Goal: Information Seeking & Learning: Learn about a topic

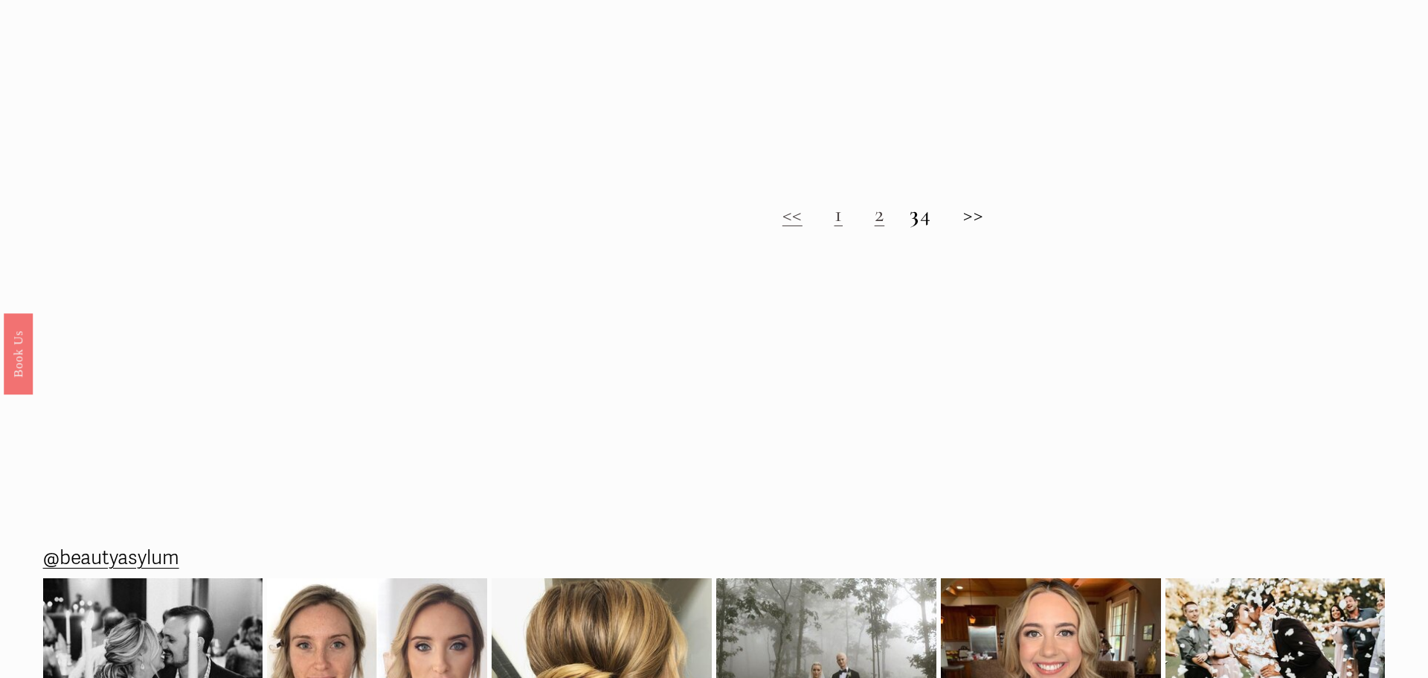
scroll to position [1527, 0]
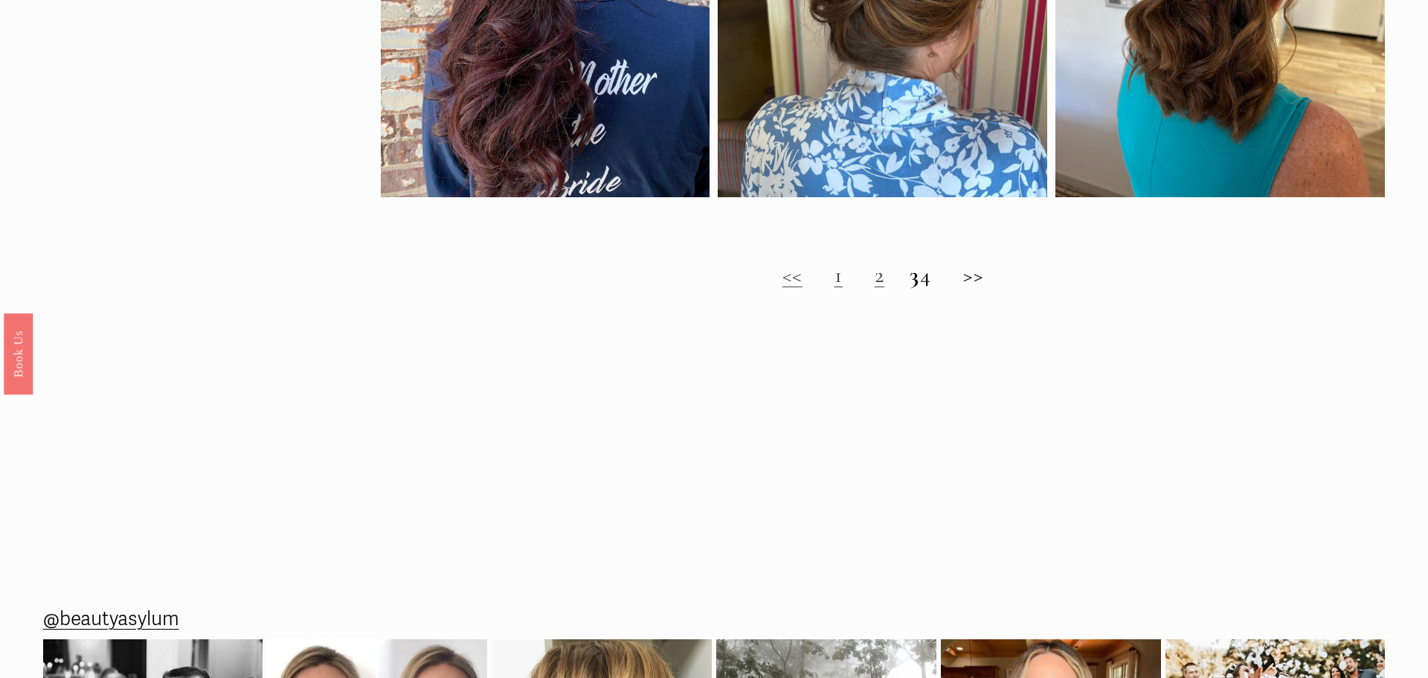
click at [875, 280] on link "2" at bounding box center [880, 275] width 10 height 28
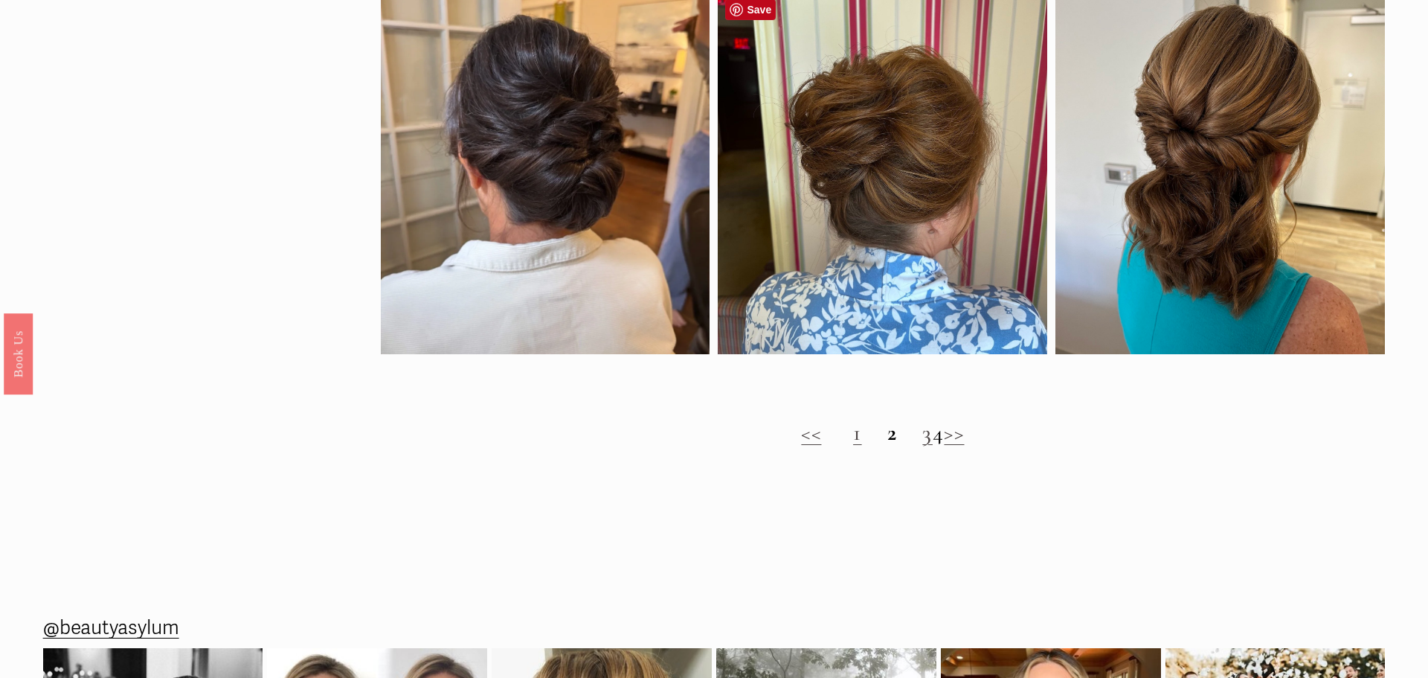
scroll to position [1628, 0]
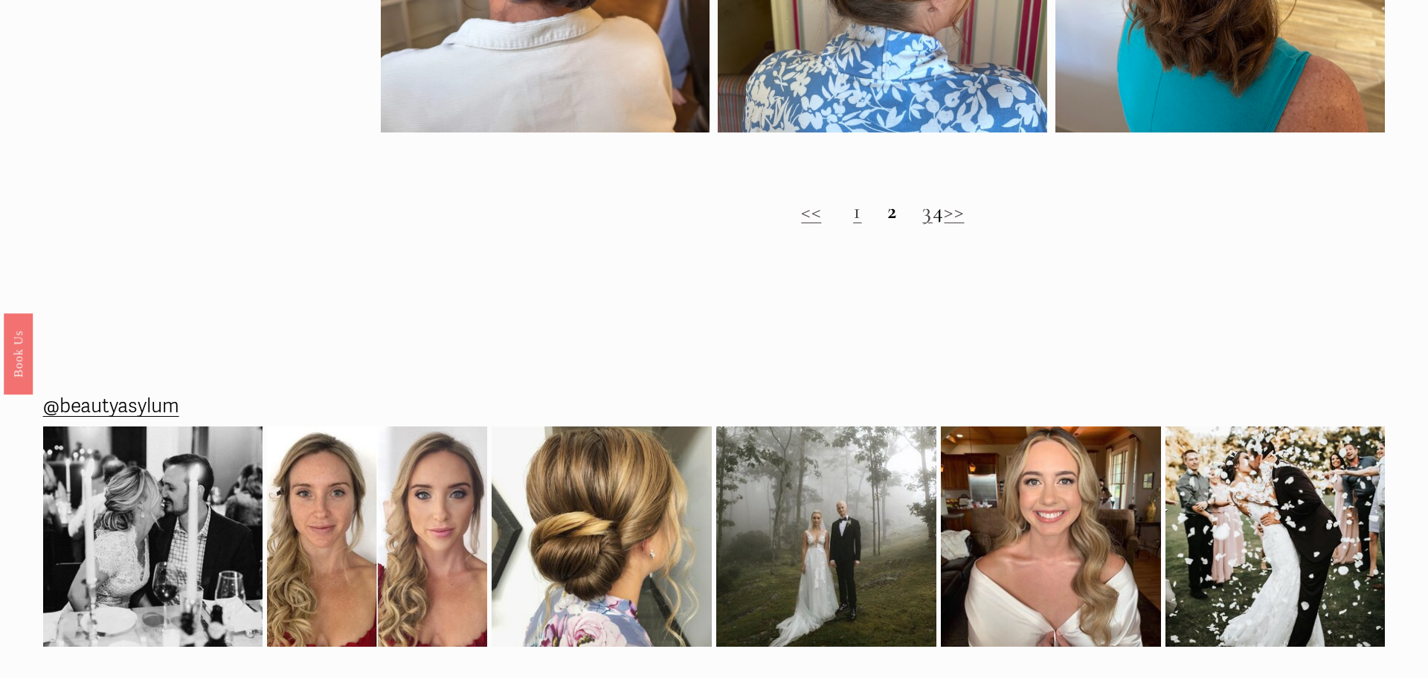
click at [922, 219] on link "3" at bounding box center [927, 211] width 10 height 28
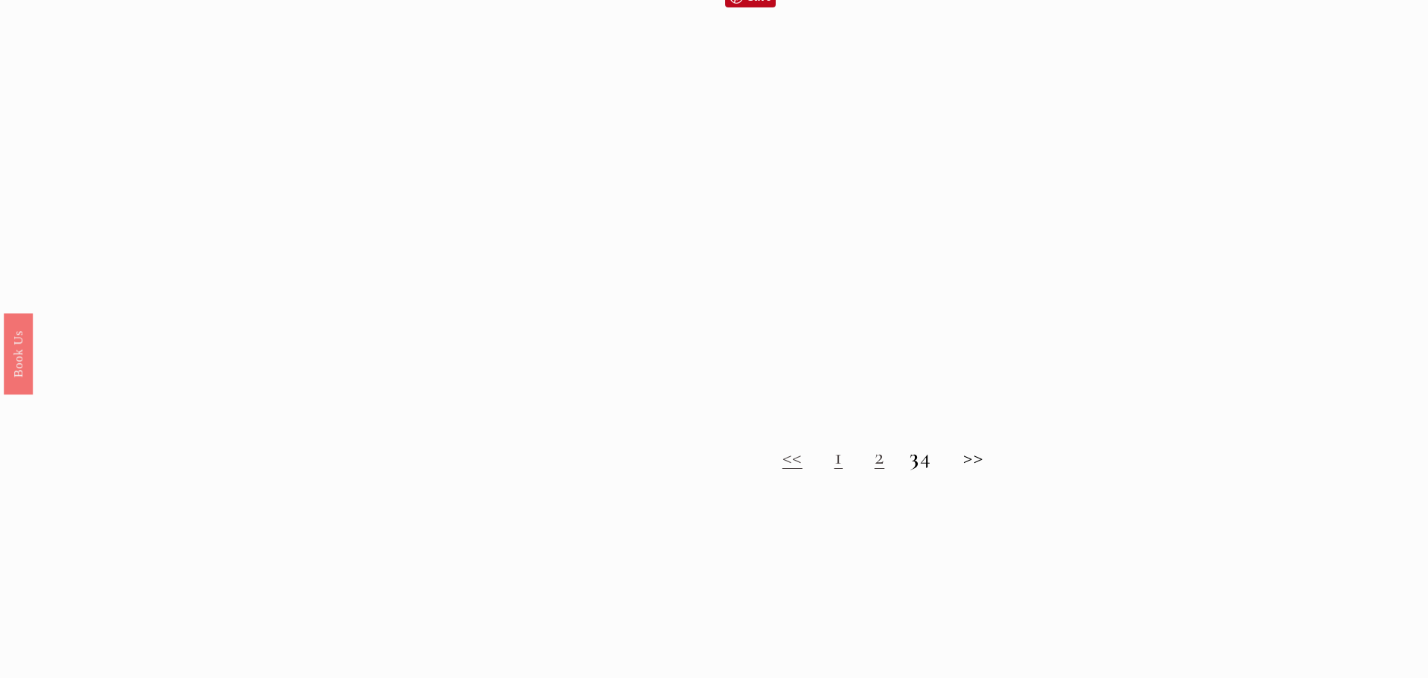
scroll to position [1594, 0]
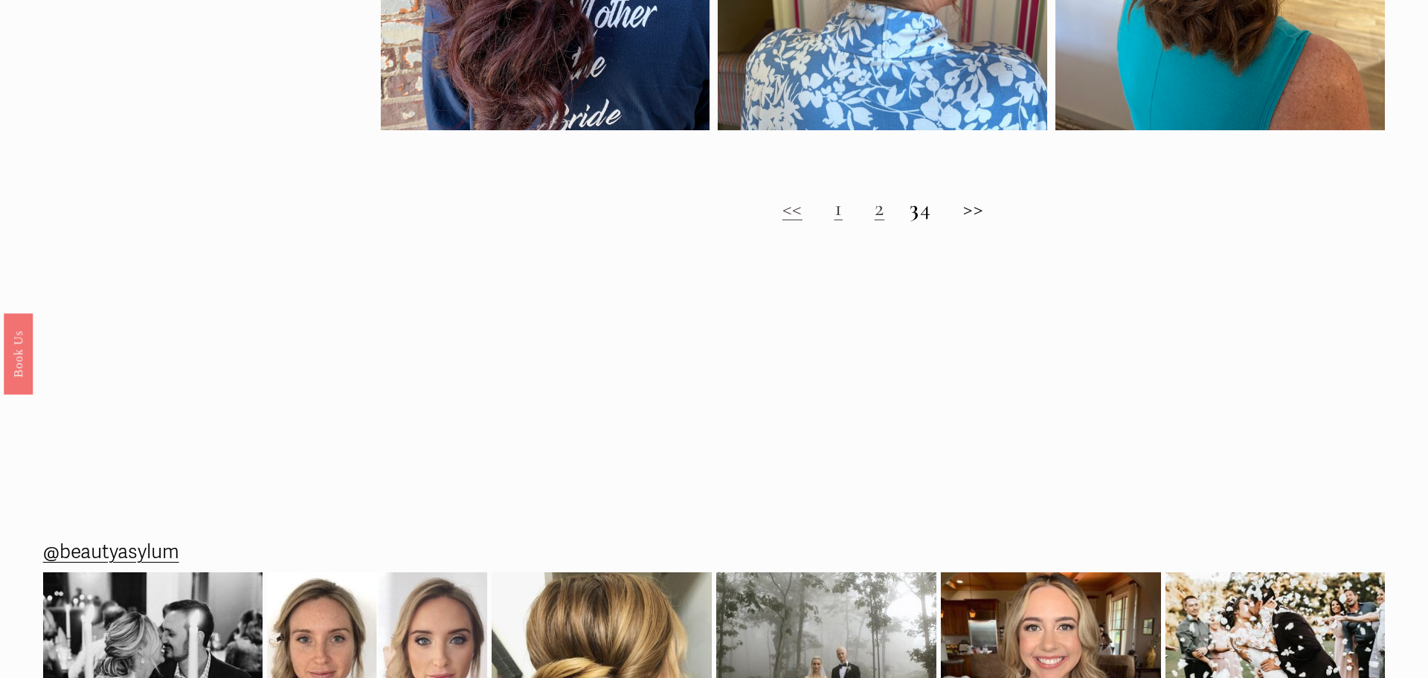
click at [910, 217] on strong "3" at bounding box center [915, 208] width 10 height 28
click at [938, 211] on h2 "<< 1 2 3 4 >>" at bounding box center [883, 208] width 1005 height 27
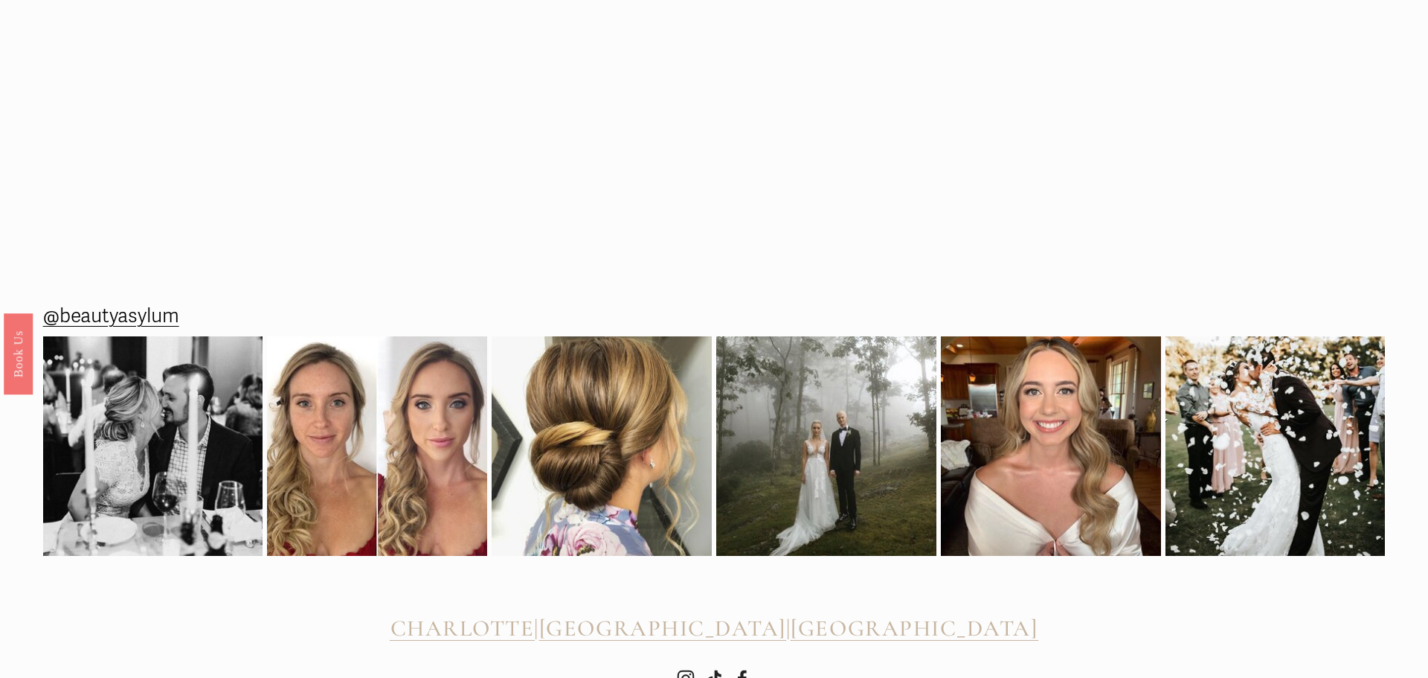
scroll to position [1767, 0]
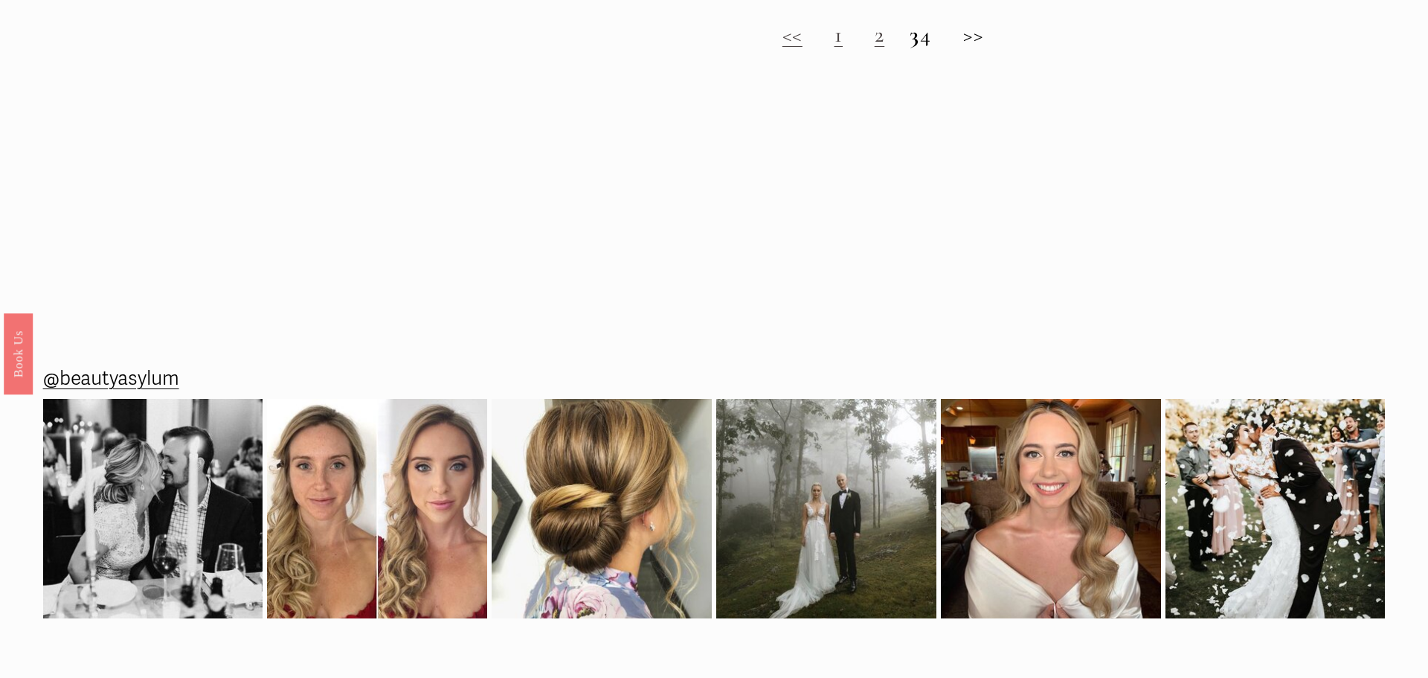
click at [985, 38] on h2 "<< 1 2 3 4 >>" at bounding box center [883, 35] width 1005 height 27
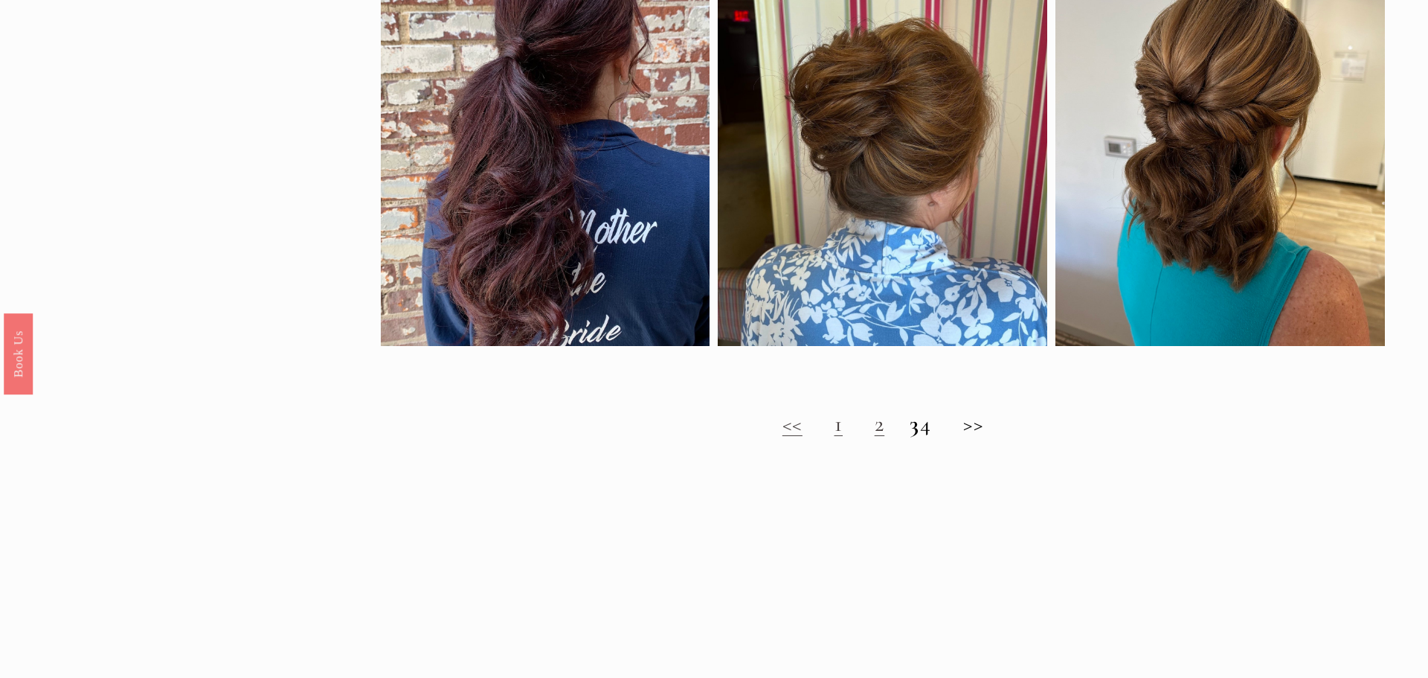
scroll to position [1372, 0]
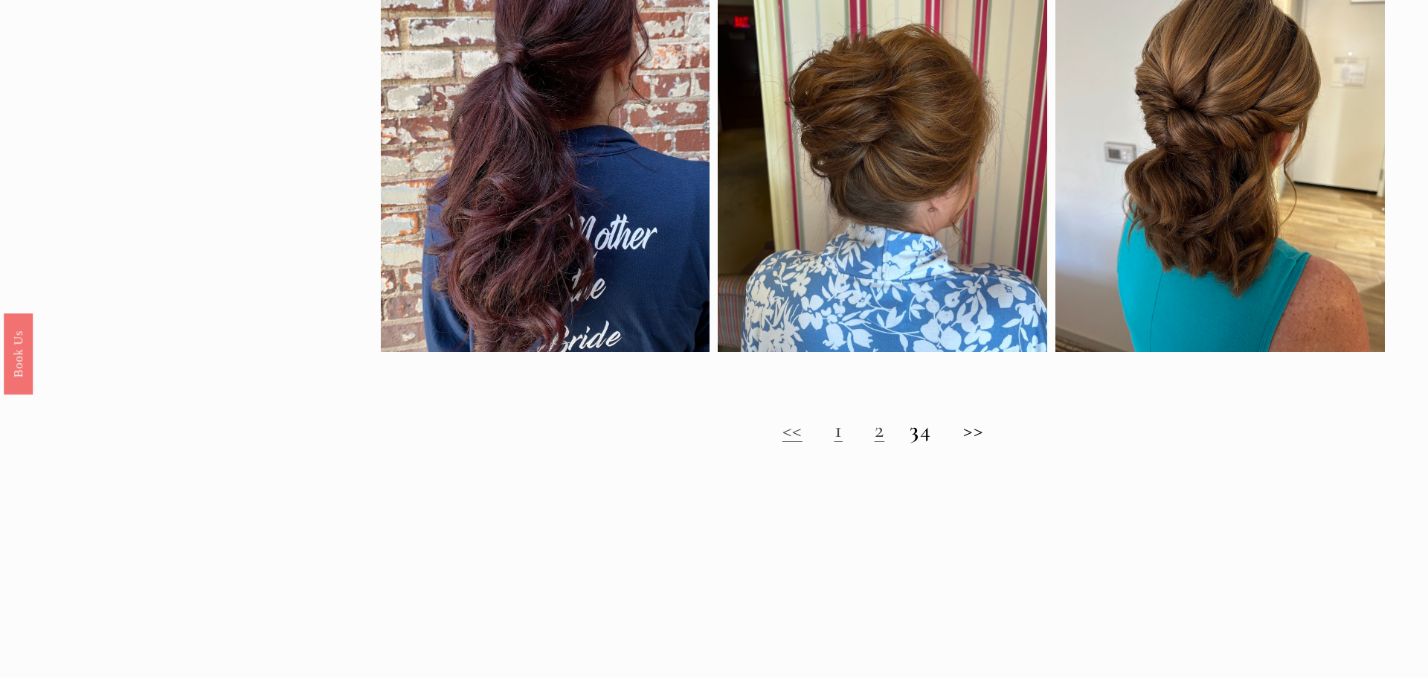
click at [980, 434] on h2 "<< 1 2 3 4 >>" at bounding box center [883, 430] width 1005 height 27
click at [938, 435] on h2 "<< 1 2 3 4 >>" at bounding box center [883, 430] width 1005 height 27
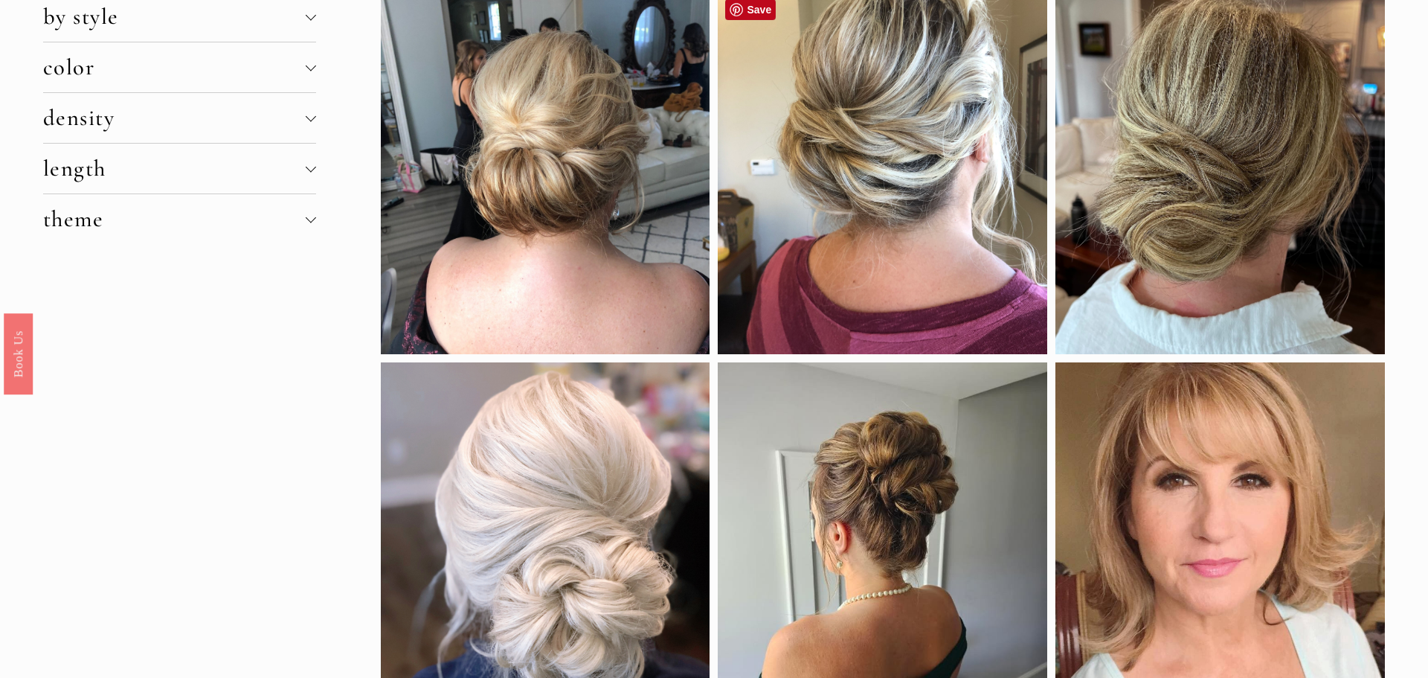
scroll to position [0, 0]
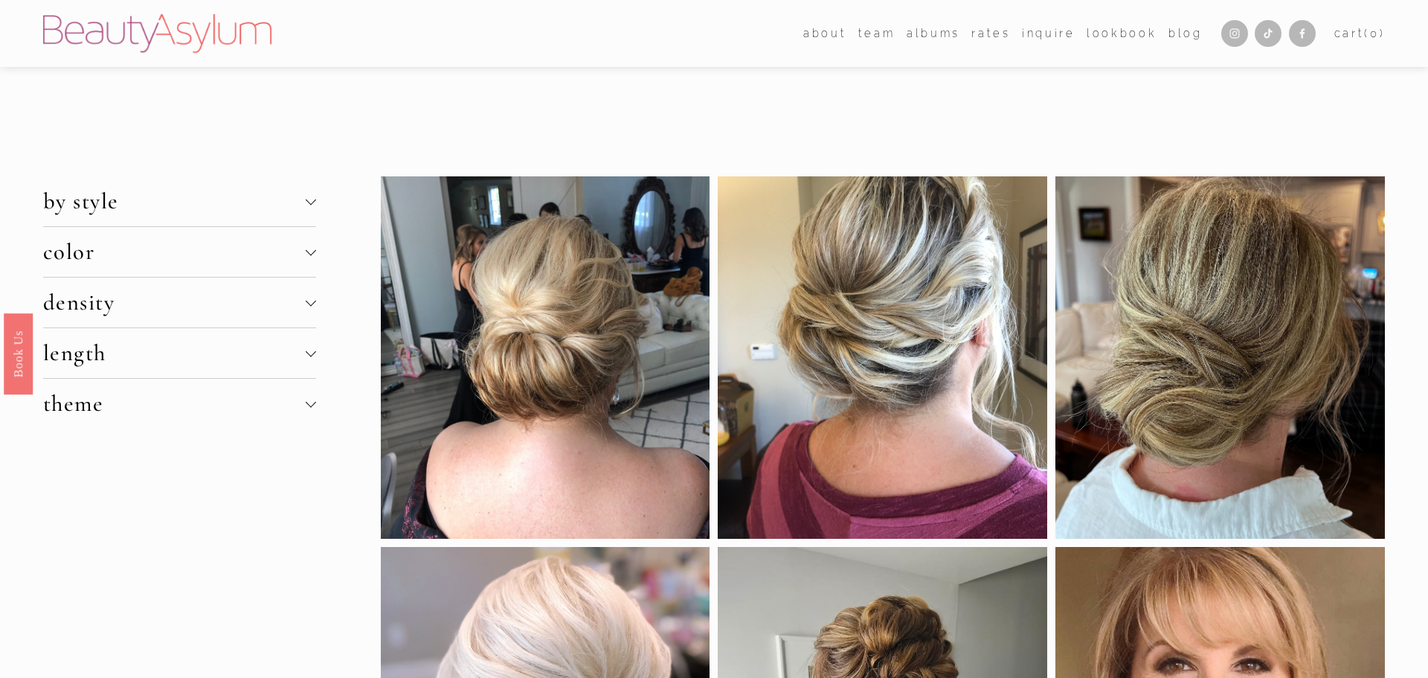
click at [312, 354] on div at bounding box center [311, 353] width 10 height 10
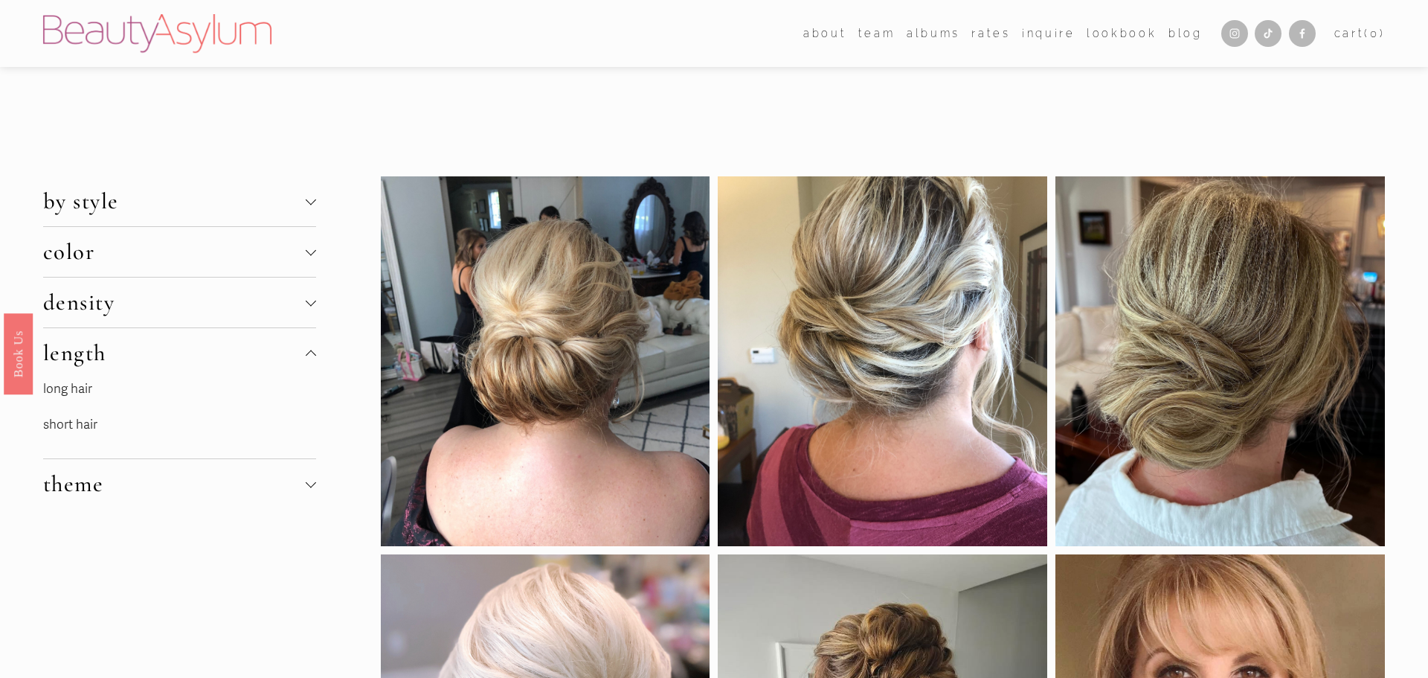
click at [74, 388] on link "long hair" at bounding box center [67, 389] width 49 height 16
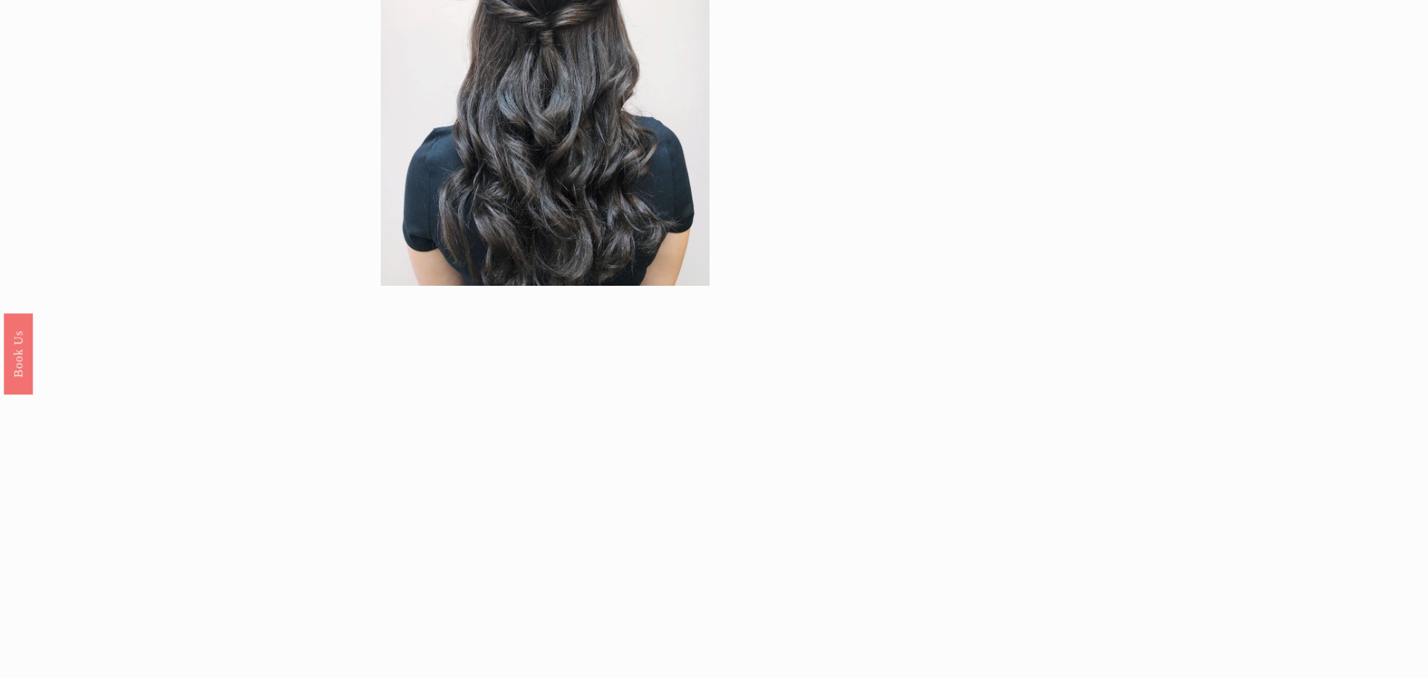
scroll to position [829, 0]
